Goal: Information Seeking & Learning: Compare options

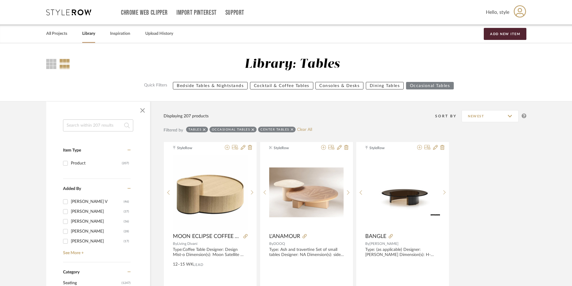
drag, startPoint x: 113, startPoint y: 54, endPoint x: 120, endPoint y: -18, distance: 72.0
click at [122, 125] on input at bounding box center [98, 125] width 70 height 12
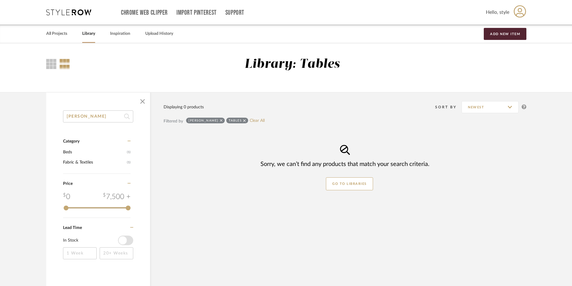
click at [243, 123] on fa-icon at bounding box center [244, 121] width 3 height 6
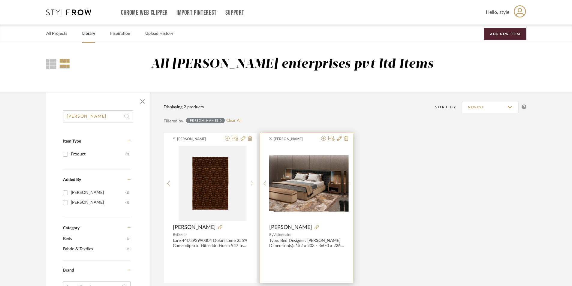
click at [331, 196] on div at bounding box center [306, 183] width 74 height 75
click at [315, 229] on fa-icon at bounding box center [317, 227] width 4 height 4
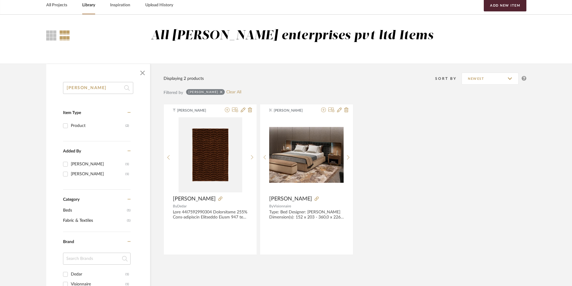
scroll to position [30, 0]
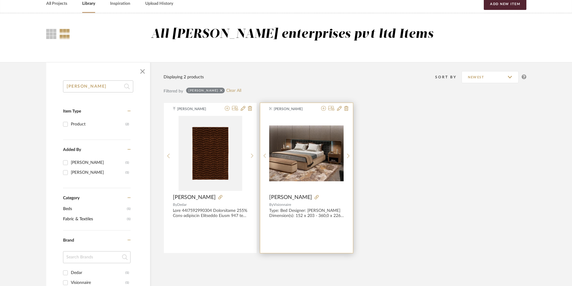
click at [312, 196] on div at bounding box center [328, 197] width 32 height 7
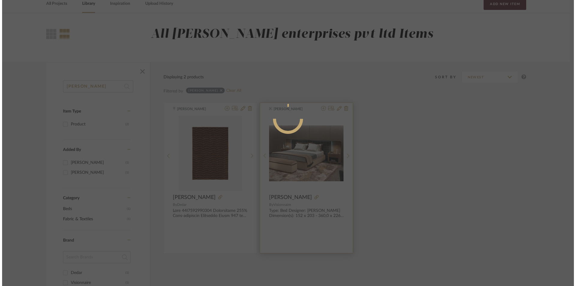
scroll to position [0, 0]
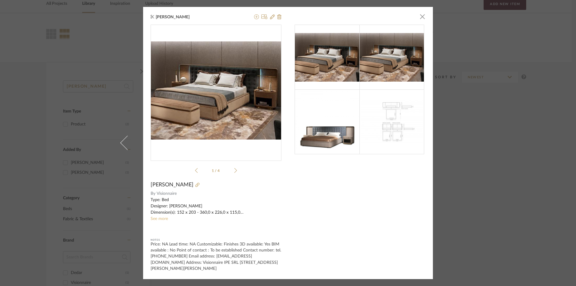
click at [162, 220] on link "See more" at bounding box center [159, 219] width 17 height 4
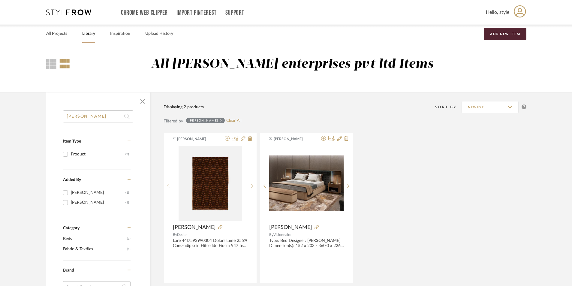
drag, startPoint x: 99, startPoint y: 121, endPoint x: 28, endPoint y: 119, distance: 71.1
click at [28, 119] on library-search-items "[PERSON_NAME] Item Type Product (2) Added By [PERSON_NAME] (1) [PERSON_NAME] (1…" at bounding box center [286, 285] width 572 height 386
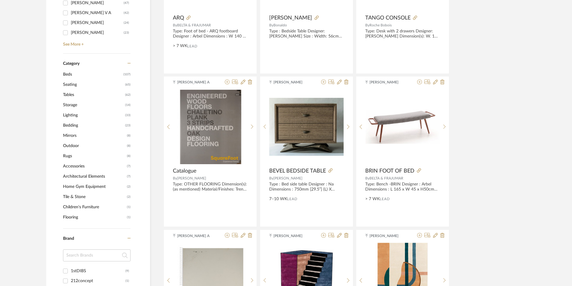
scroll to position [210, 0]
type input "bed"
click at [77, 74] on span "Beds" at bounding box center [92, 74] width 59 height 10
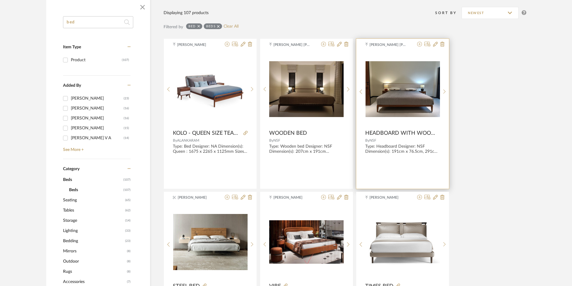
scroll to position [150, 0]
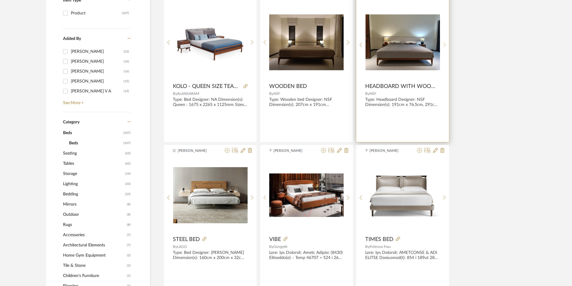
click at [447, 48] on div at bounding box center [444, 45] width 9 height 80
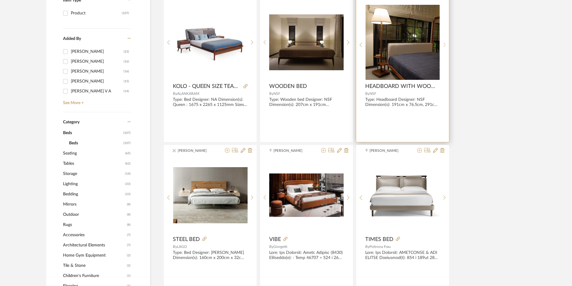
click at [447, 48] on div at bounding box center [444, 45] width 9 height 80
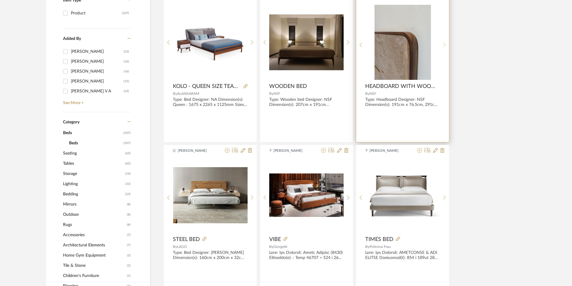
click at [447, 48] on div at bounding box center [444, 45] width 9 height 80
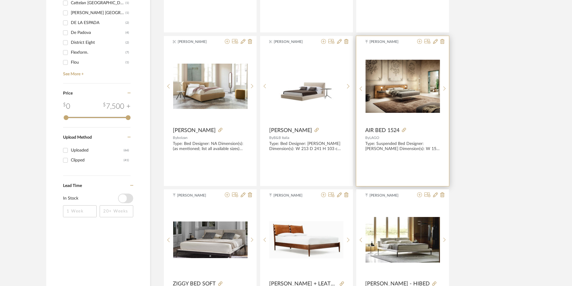
scroll to position [570, 0]
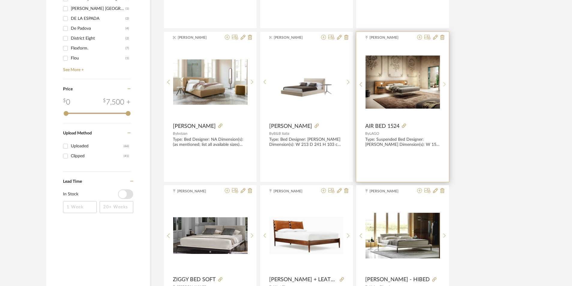
click at [445, 83] on icon at bounding box center [444, 84] width 3 height 5
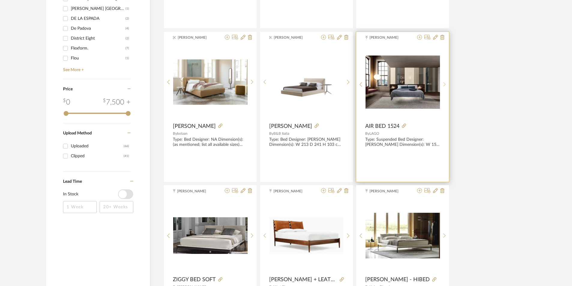
click at [445, 83] on icon at bounding box center [444, 84] width 3 height 5
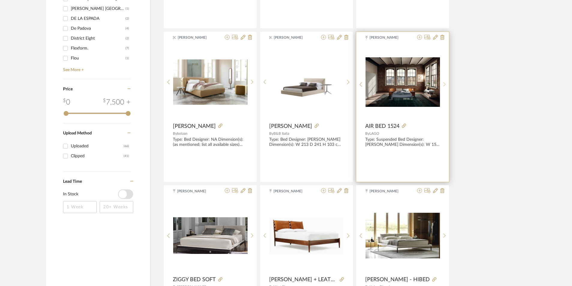
click at [445, 83] on icon at bounding box center [444, 84] width 3 height 5
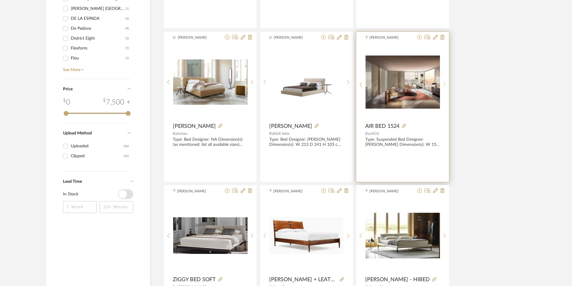
click at [445, 83] on icon at bounding box center [444, 84] width 3 height 5
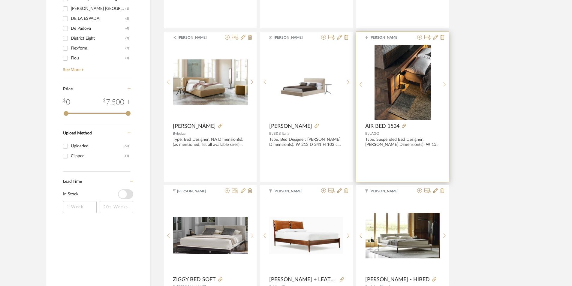
click at [445, 83] on icon at bounding box center [444, 84] width 3 height 5
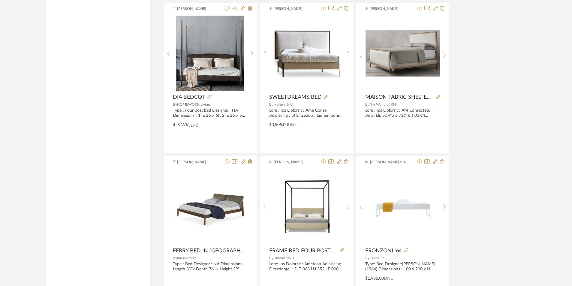
scroll to position [1741, 0]
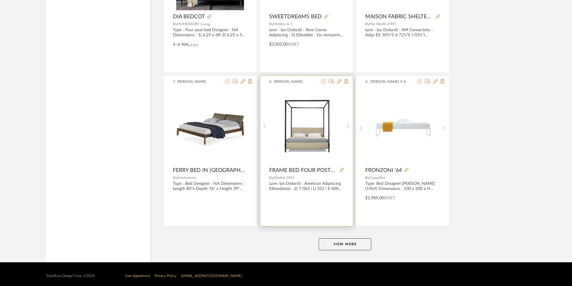
scroll to position [1758, 0]
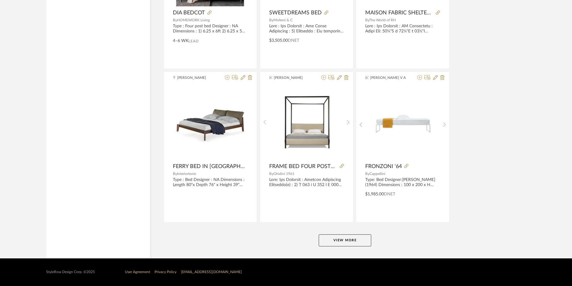
click at [339, 239] on button "View More" at bounding box center [345, 240] width 53 height 12
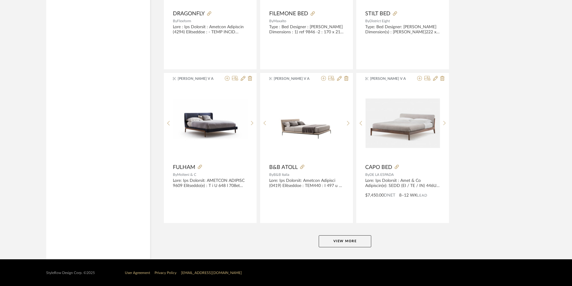
scroll to position [3600, 0]
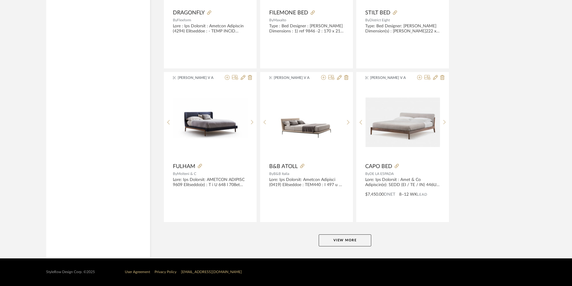
click at [345, 237] on button "View More" at bounding box center [345, 240] width 53 height 12
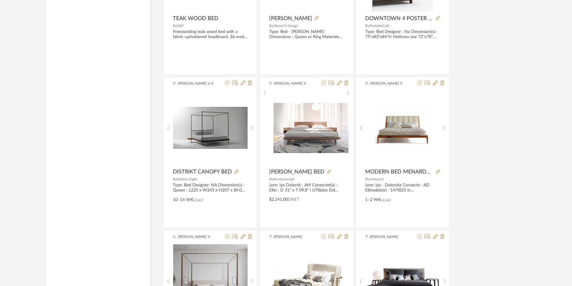
scroll to position [4386, 0]
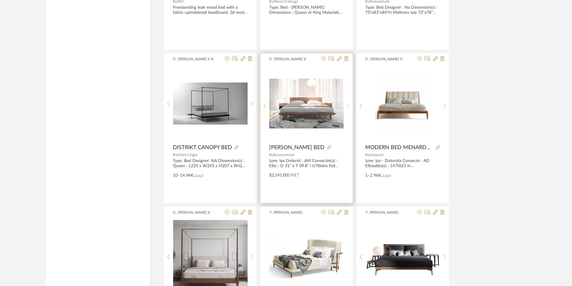
click at [344, 107] on sr-next-btn at bounding box center [348, 106] width 9 height 5
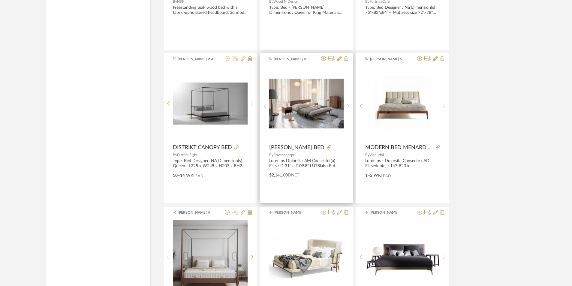
click at [344, 107] on sr-next-btn at bounding box center [348, 106] width 9 height 5
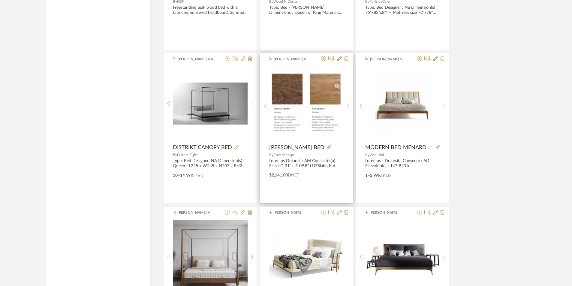
click at [344, 107] on sr-next-btn at bounding box center [348, 106] width 9 height 5
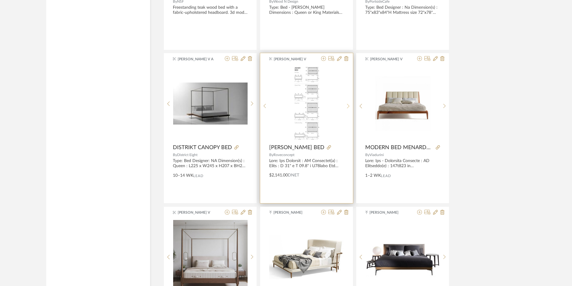
click at [344, 107] on sr-next-btn at bounding box center [348, 106] width 9 height 5
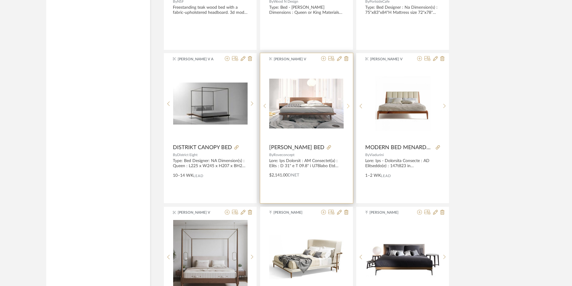
click at [344, 107] on sr-next-btn at bounding box center [348, 106] width 9 height 5
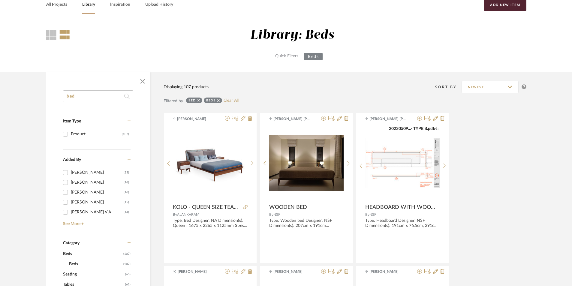
scroll to position [0, 0]
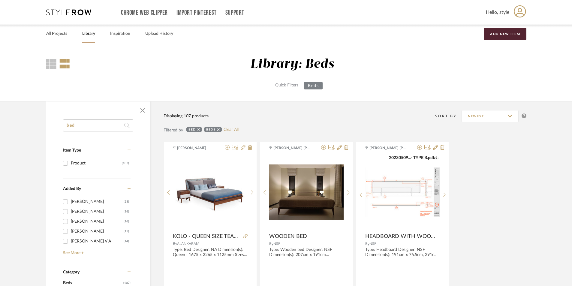
drag, startPoint x: 497, startPoint y: 190, endPoint x: 477, endPoint y: 56, distance: 135.0
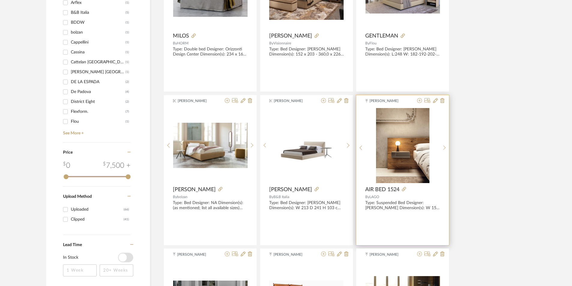
scroll to position [510, 0]
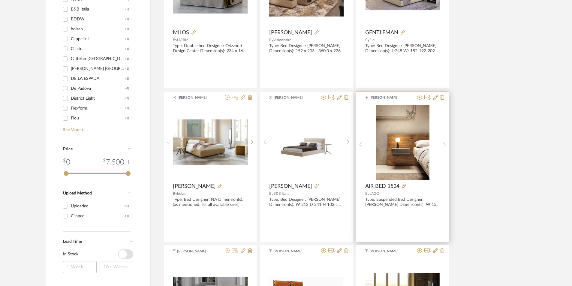
click at [441, 144] on sr-next-btn at bounding box center [444, 144] width 9 height 5
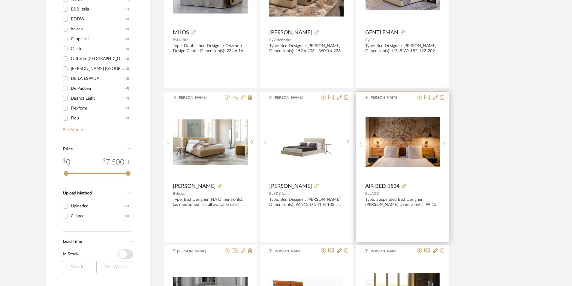
click at [442, 144] on sr-next-btn at bounding box center [444, 144] width 9 height 5
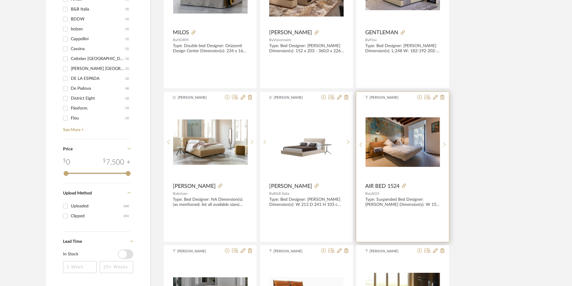
click at [410, 153] on img "7" at bounding box center [403, 142] width 74 height 50
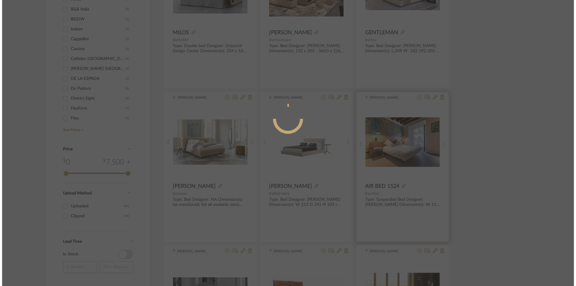
scroll to position [0, 0]
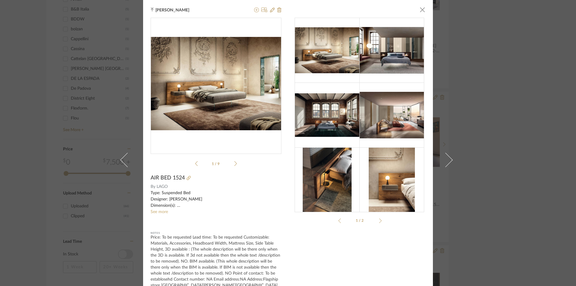
click at [234, 164] on icon at bounding box center [235, 163] width 3 height 5
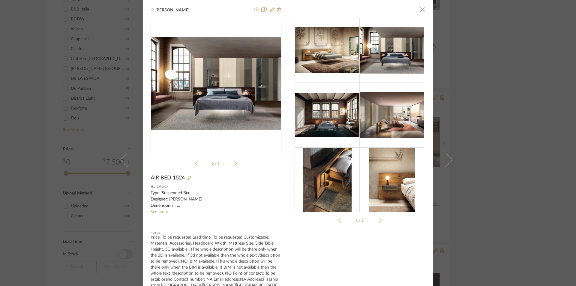
click at [234, 164] on icon at bounding box center [235, 163] width 3 height 5
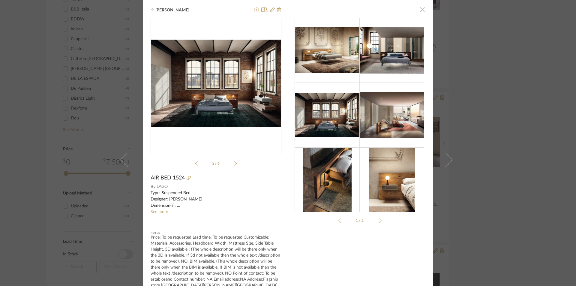
click at [417, 10] on span "button" at bounding box center [423, 10] width 12 height 12
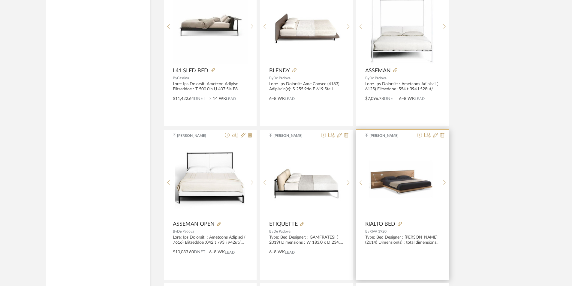
scroll to position [2191, 0]
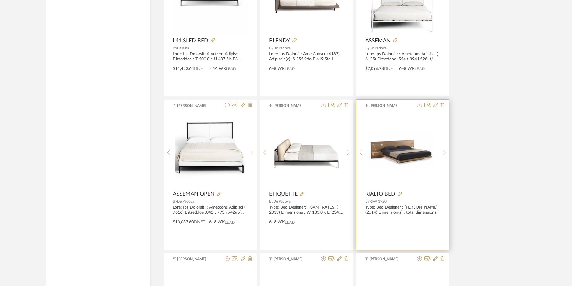
click at [441, 149] on div at bounding box center [444, 153] width 9 height 80
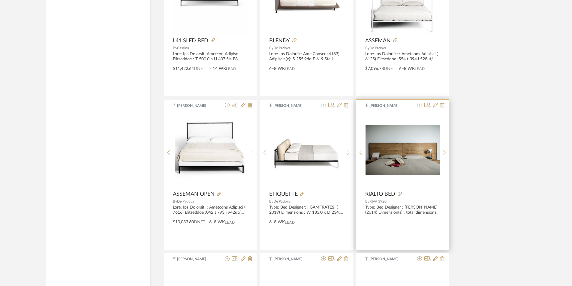
click at [441, 149] on div at bounding box center [444, 153] width 9 height 80
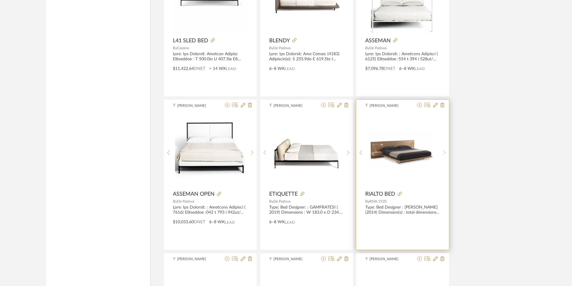
click at [441, 149] on div at bounding box center [444, 153] width 9 height 80
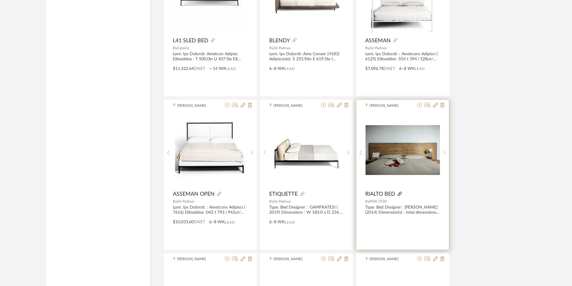
click at [400, 194] on icon at bounding box center [400, 194] width 4 height 4
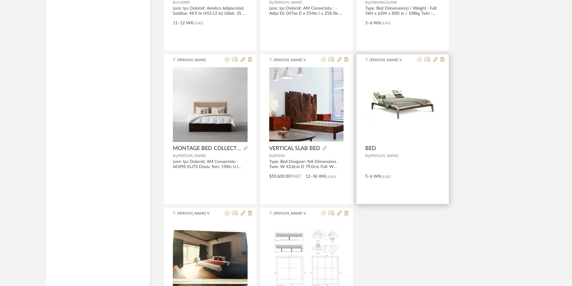
scroll to position [5312, 0]
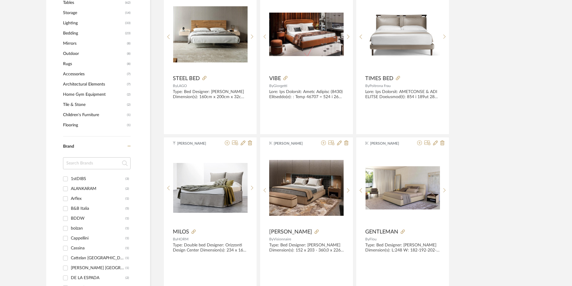
scroll to position [0, 0]
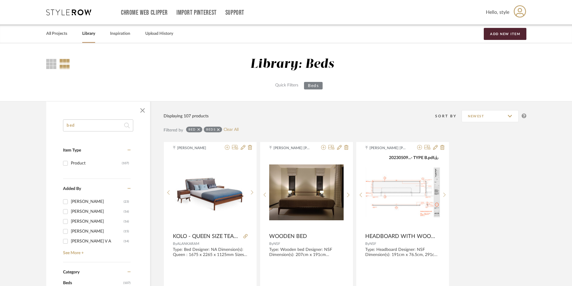
drag, startPoint x: 299, startPoint y: 134, endPoint x: 300, endPoint y: 46, distance: 87.9
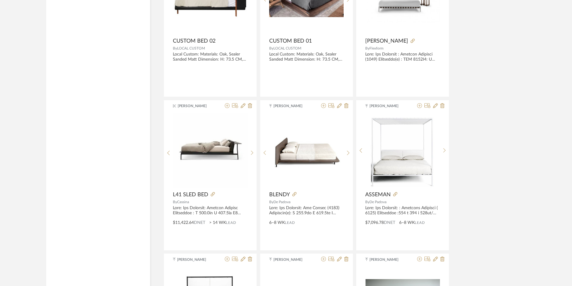
scroll to position [2027, 0]
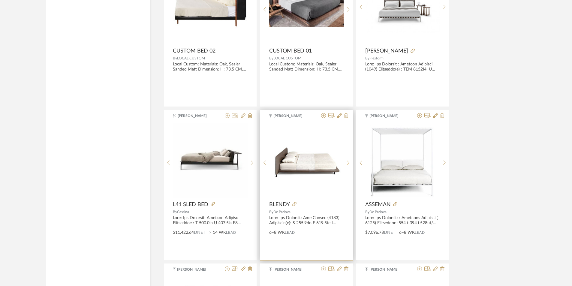
click at [350, 163] on sr-next-btn at bounding box center [348, 162] width 9 height 5
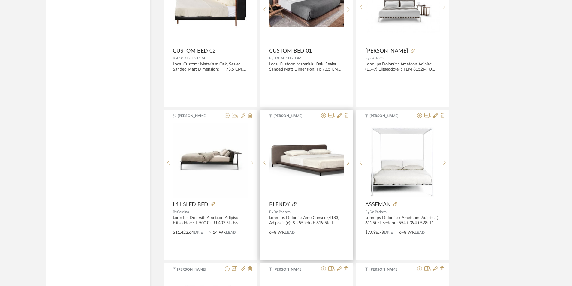
click at [296, 204] on icon at bounding box center [294, 204] width 4 height 4
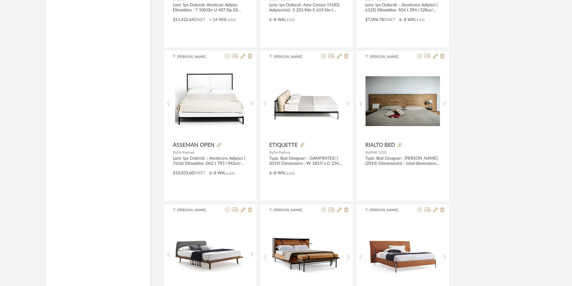
scroll to position [2251, 0]
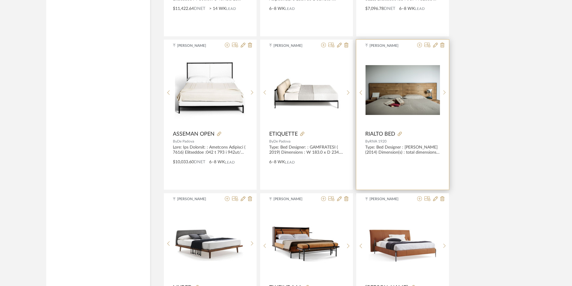
click at [408, 90] on img "2" at bounding box center [403, 90] width 74 height 50
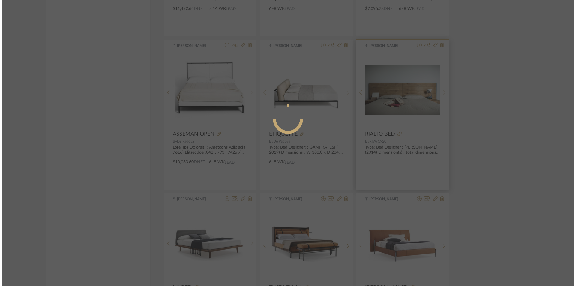
scroll to position [0, 0]
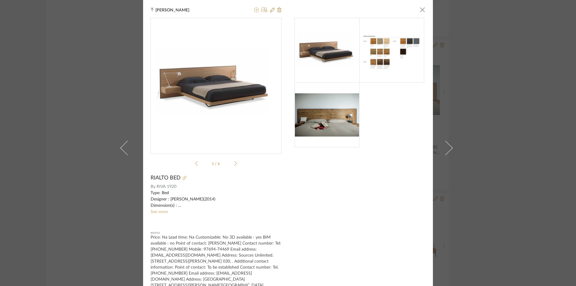
click at [182, 177] on icon at bounding box center [184, 178] width 4 height 4
